Goal: Transaction & Acquisition: Purchase product/service

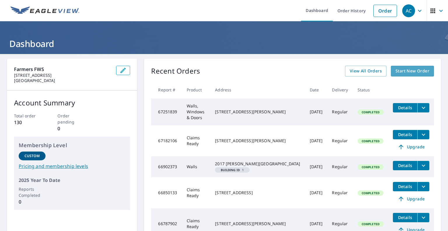
click at [401, 75] on link "Start New Order" at bounding box center [412, 71] width 43 height 11
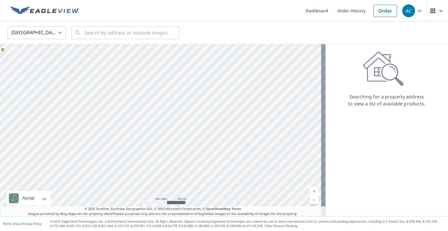
click at [429, 46] on div "Searching for a property address to view a list of available products." at bounding box center [386, 130] width 122 height 172
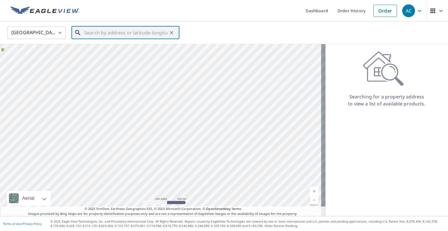
click at [145, 37] on input "text" at bounding box center [125, 32] width 83 height 16
paste input "29241 REGENCY CIR, [GEOGRAPHIC_DATA]"
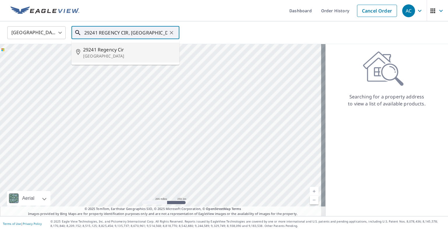
click at [117, 50] on span "29241 Regency Cir" at bounding box center [129, 49] width 92 height 7
type input "[STREET_ADDRESS]"
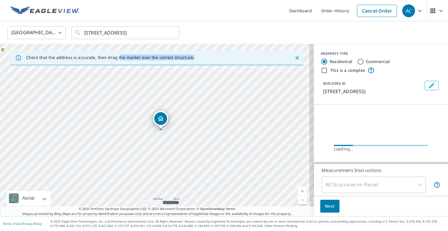
drag, startPoint x: 117, startPoint y: 50, endPoint x: 128, endPoint y: 110, distance: 61.1
click at [128, 110] on div "Check that the address is accurate, then drag the marker over the correct struc…" at bounding box center [157, 130] width 314 height 172
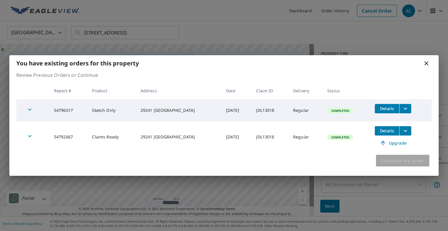
click at [395, 161] on span "Continue my order" at bounding box center [402, 160] width 44 height 8
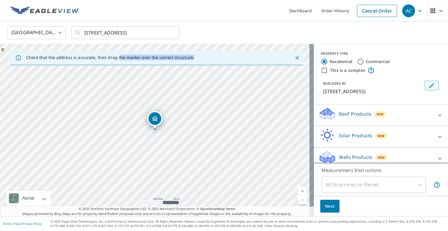
scroll to position [5, 0]
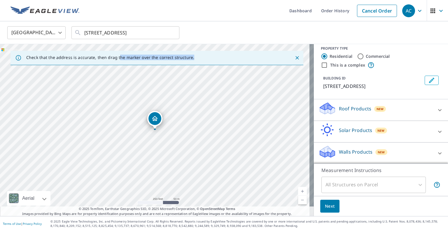
click at [434, 153] on div at bounding box center [440, 153] width 14 height 14
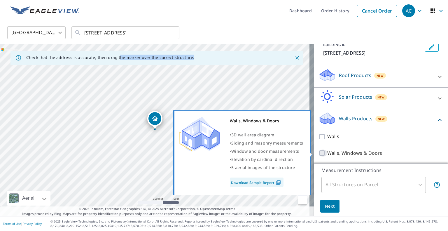
click at [318, 153] on input "Walls, Windows & Doors" at bounding box center [322, 152] width 9 height 7
checkbox input "true"
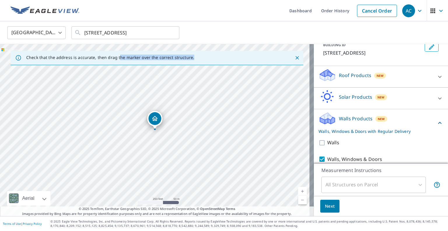
scroll to position [57, 0]
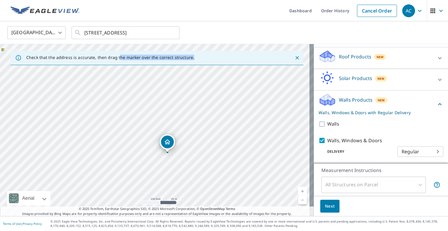
drag, startPoint x: 149, startPoint y: 142, endPoint x: 202, endPoint y: 151, distance: 53.8
click at [202, 151] on div "[STREET_ADDRESS]" at bounding box center [157, 130] width 314 height 172
click at [331, 208] on button "Next" at bounding box center [329, 205] width 19 height 13
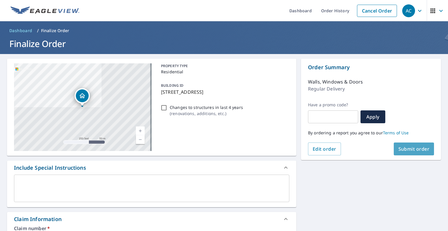
click at [398, 150] on span "Submit order" at bounding box center [413, 148] width 31 height 6
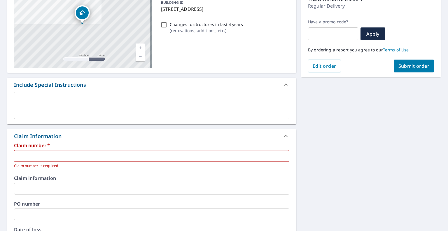
scroll to position [85, 0]
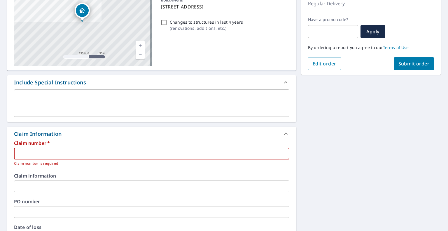
click at [112, 153] on input "text" at bounding box center [151, 154] width 275 height 12
paste input "7700117846-1"
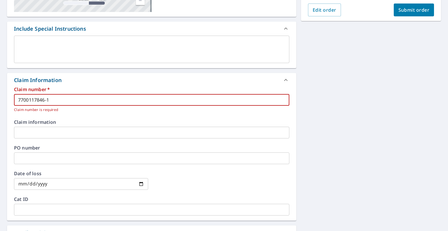
scroll to position [143, 0]
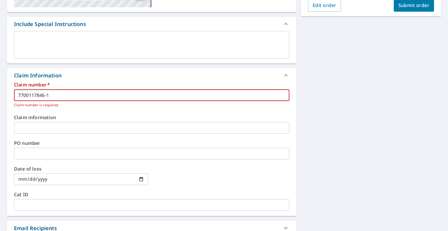
type input "7700117846-1"
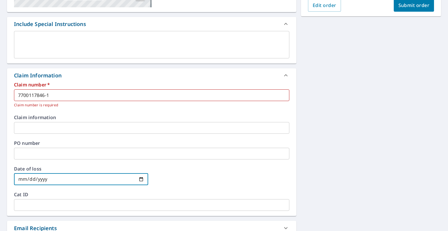
click at [113, 178] on input "date" at bounding box center [81, 179] width 134 height 12
type input "[DATE]"
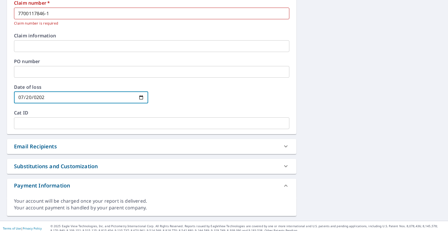
scroll to position [229, 0]
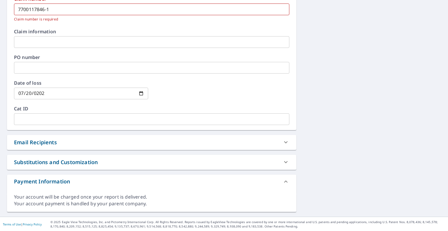
click at [135, 145] on div "Email Recipients" at bounding box center [146, 142] width 265 height 8
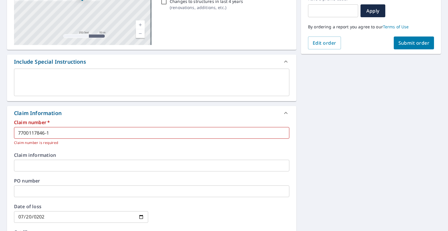
scroll to position [100, 0]
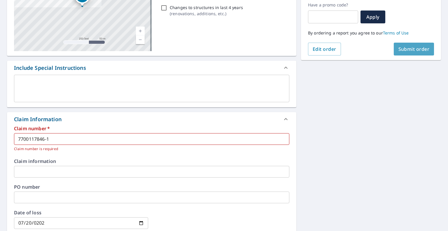
click at [409, 50] on span "Submit order" at bounding box center [413, 49] width 31 height 6
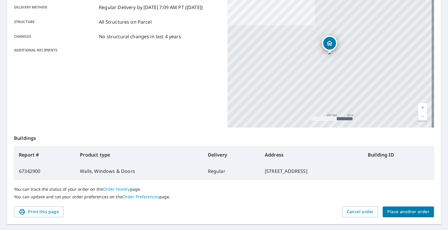
click at [103, 138] on p "Buildings" at bounding box center [224, 136] width 420 height 19
